Goal: Register for event/course

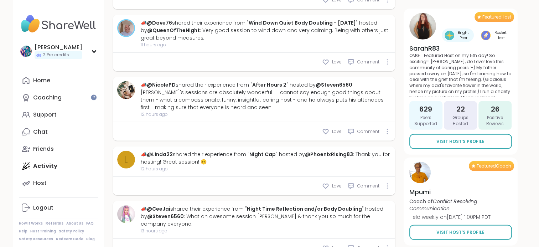
scroll to position [2073, 0]
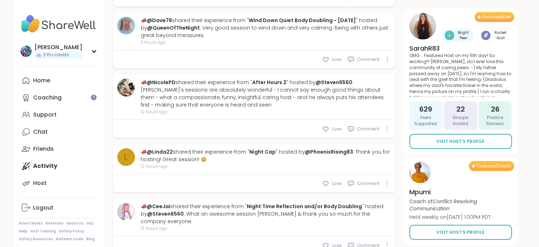
type textarea "*"
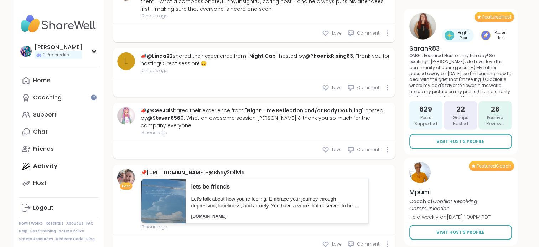
scroll to position [2180, 0]
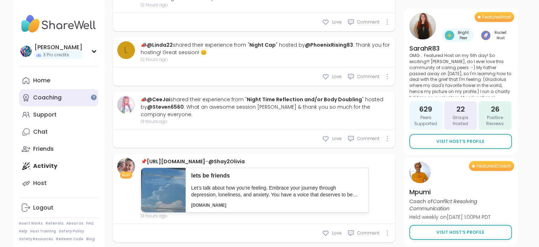
click at [57, 94] on div "Coaching" at bounding box center [47, 98] width 28 height 8
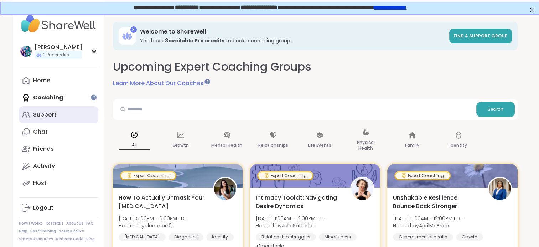
click at [46, 114] on div "Support" at bounding box center [45, 115] width 24 height 8
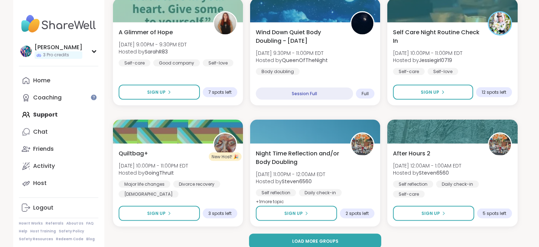
scroll to position [1372, 0]
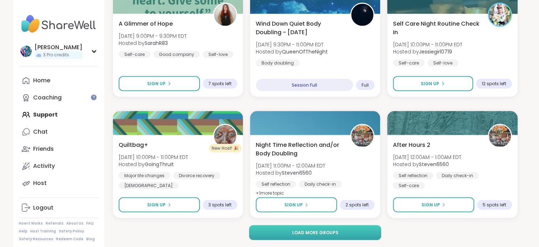
click at [325, 233] on span "Load more groups" at bounding box center [315, 232] width 46 height 6
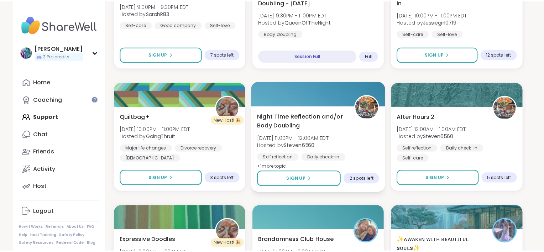
scroll to position [1443, 0]
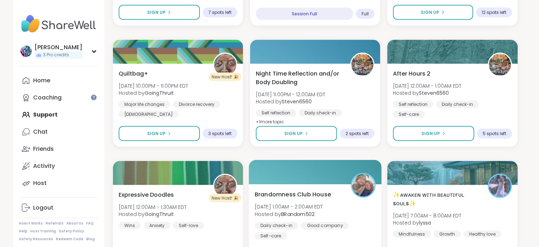
click at [293, 193] on span "Brandomness Club House" at bounding box center [292, 194] width 76 height 9
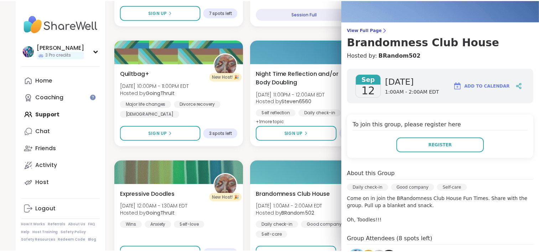
scroll to position [71, 0]
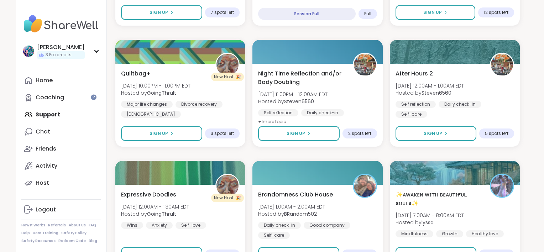
click at [321, 157] on div "Narcissistic Abuse Recovery Circle (90min) [DATE] 12:00PM - 1:30PM EDT This ses…" at bounding box center [317, 154] width 405 height 2893
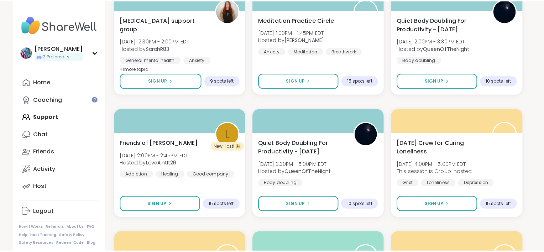
scroll to position [2370, 0]
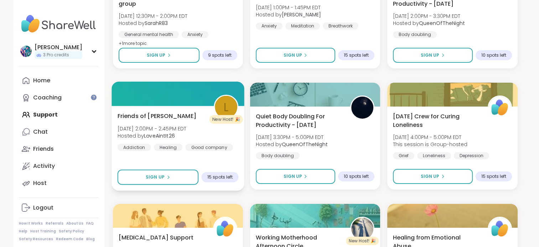
click at [183, 114] on div "Friends of [PERSON_NAME] [DATE] 2:00PM - 2:45PM EDT Hosted by LoveAintIt26 Addi…" at bounding box center [177, 131] width 121 height 39
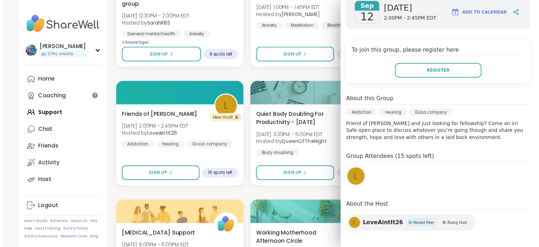
scroll to position [112, 0]
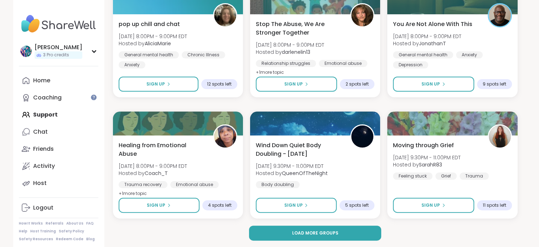
scroll to position [2826, 0]
